Goal: Browse casually

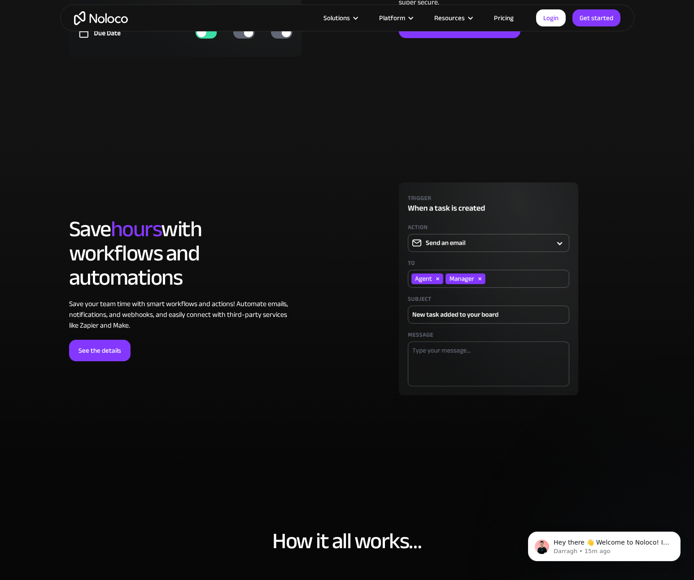
scroll to position [1812, 0]
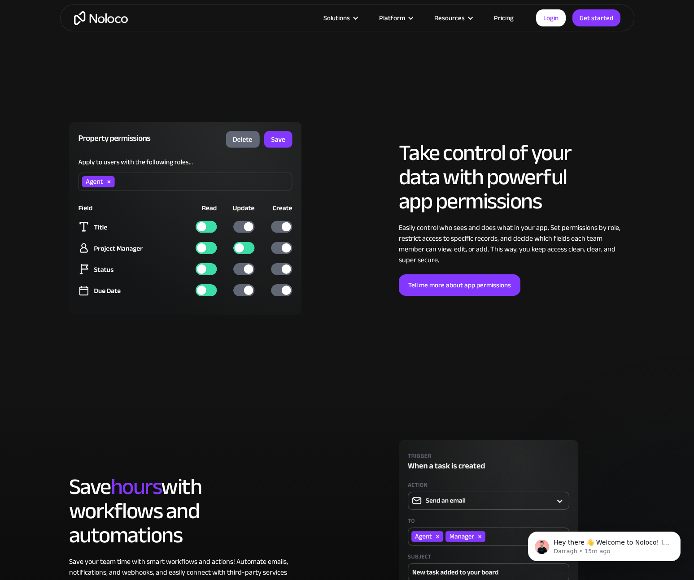
click at [117, 22] on img "home" at bounding box center [101, 18] width 54 height 14
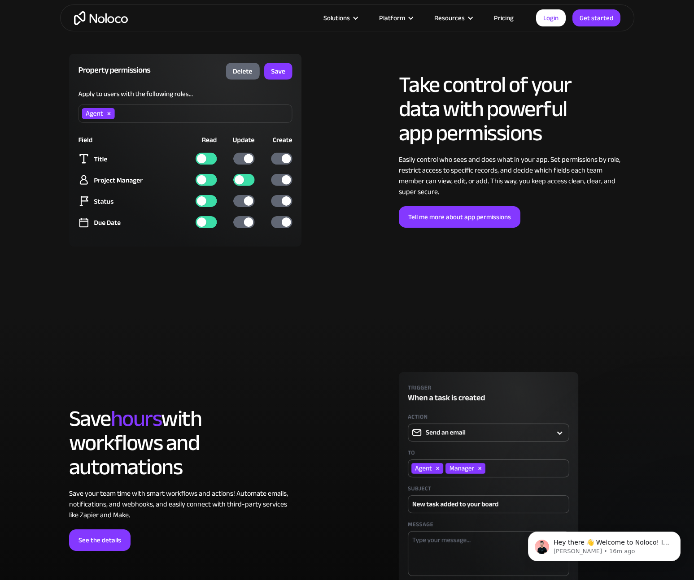
scroll to position [1834, 0]
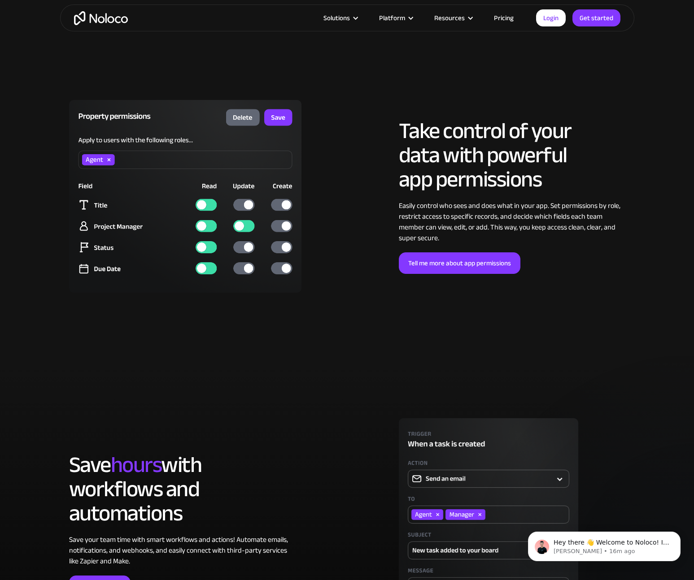
click at [423, 128] on h2 "Take control of your data with powerful app permissions" at bounding box center [512, 155] width 226 height 73
click at [415, 130] on h2 "Take control of your data with powerful app permissions" at bounding box center [512, 155] width 226 height 73
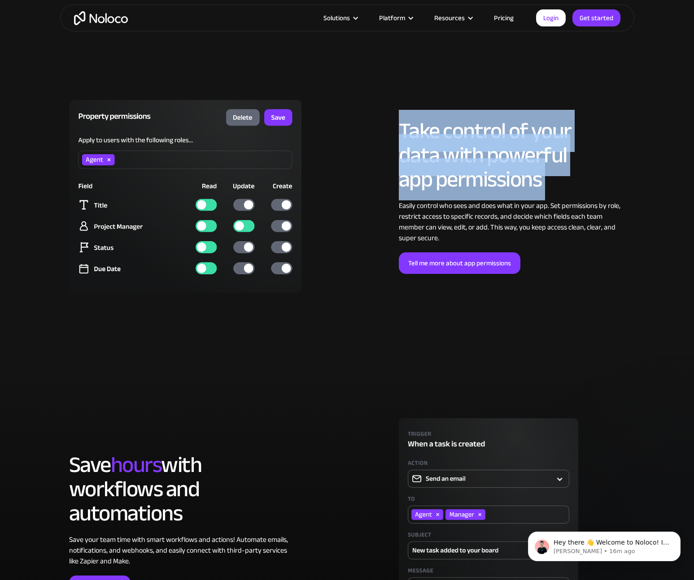
drag, startPoint x: 415, startPoint y: 130, endPoint x: 565, endPoint y: 187, distance: 160.5
click at [565, 187] on h2 "Take control of your data with powerful app permissions" at bounding box center [512, 155] width 226 height 73
click at [500, 248] on div "LOREM IPSUM Take control of your data with powerful app permissions Easily cont…" at bounding box center [512, 196] width 226 height 155
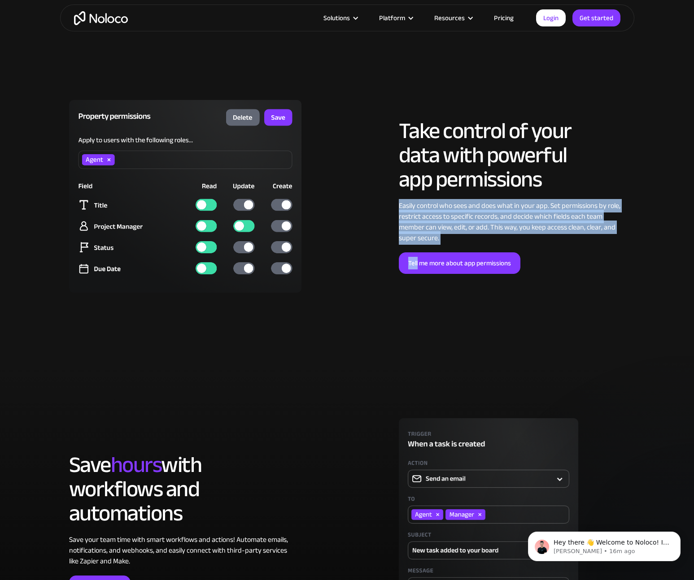
drag, startPoint x: 500, startPoint y: 248, endPoint x: 401, endPoint y: 204, distance: 108.6
click at [401, 204] on div "LOREM IPSUM Take control of your data with powerful app permissions Easily cont…" at bounding box center [512, 196] width 226 height 155
click at [401, 204] on div "Easily control who sees and does what in your app. Set permissions by role, res…" at bounding box center [512, 221] width 226 height 43
drag, startPoint x: 401, startPoint y: 204, endPoint x: 442, endPoint y: 243, distance: 56.1
click at [442, 243] on div "LOREM IPSUM Take control of your data with powerful app permissions Easily cont…" at bounding box center [512, 196] width 226 height 155
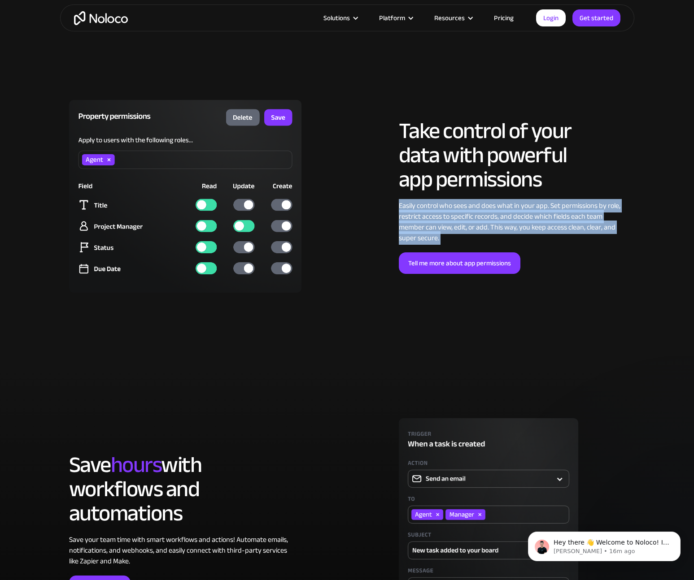
click at [442, 243] on div "LOREM IPSUM Take control of your data with powerful app permissions Easily cont…" at bounding box center [512, 196] width 226 height 155
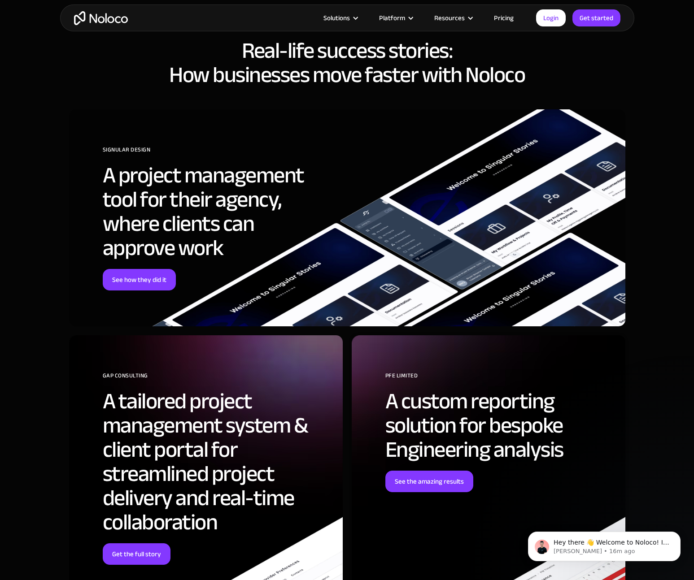
scroll to position [3259, 0]
